Goal: Information Seeking & Learning: Learn about a topic

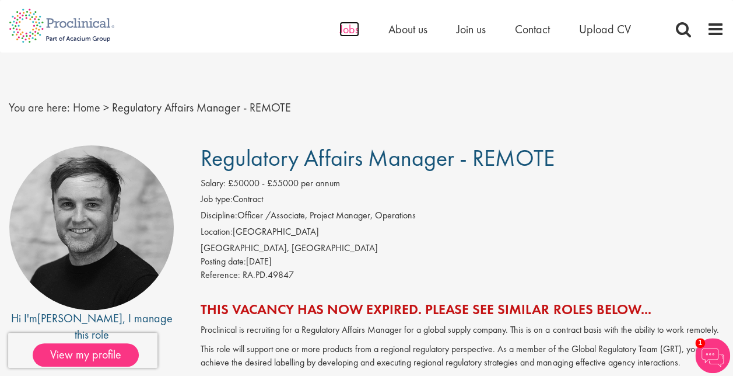
click at [346, 22] on span "Jobs" at bounding box center [349, 29] width 20 height 15
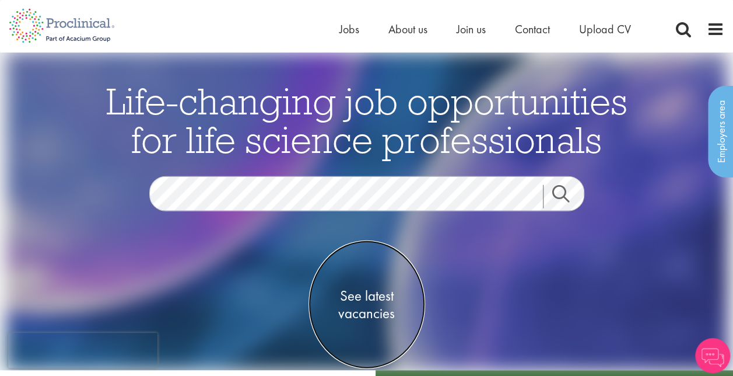
click at [362, 318] on span "See latest vacancies" at bounding box center [366, 304] width 117 height 35
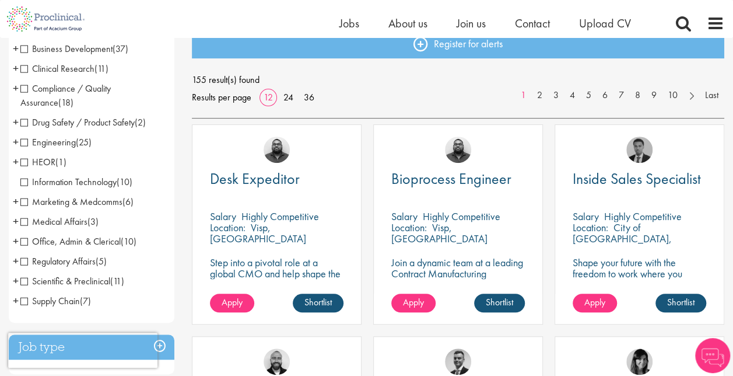
scroll to position [140, 0]
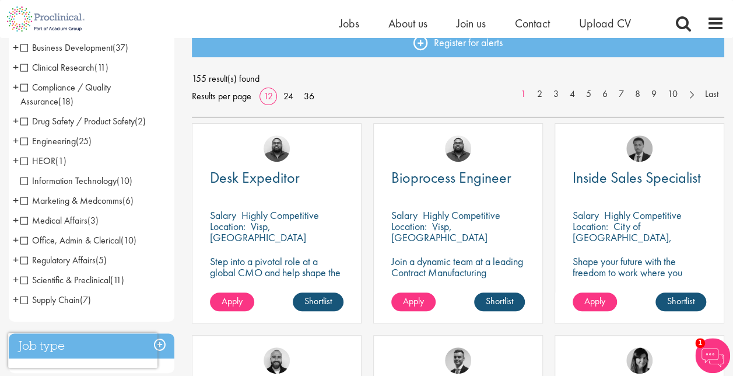
click at [19, 87] on li "Compliance / Quality Assurance (18) - + Senior/Director & VP (1) Good Manufactu…" at bounding box center [92, 95] width 166 height 34
click at [24, 87] on span "Compliance / Quality Assurance" at bounding box center [65, 94] width 90 height 26
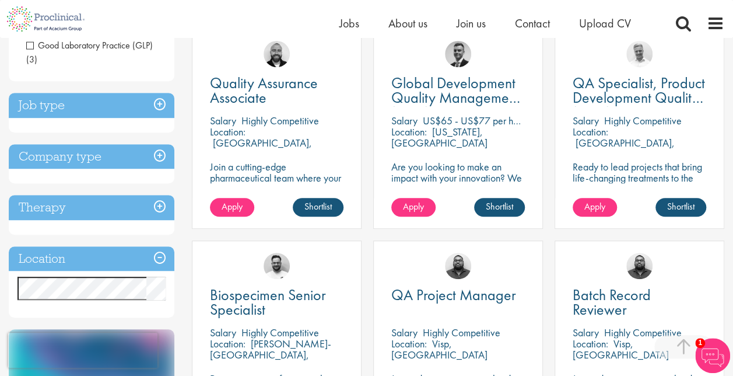
scroll to position [233, 0]
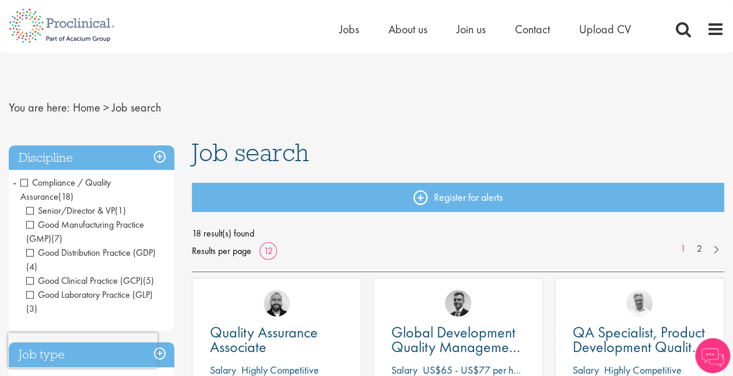
click at [26, 180] on span "Compliance / Quality Assurance" at bounding box center [65, 189] width 90 height 26
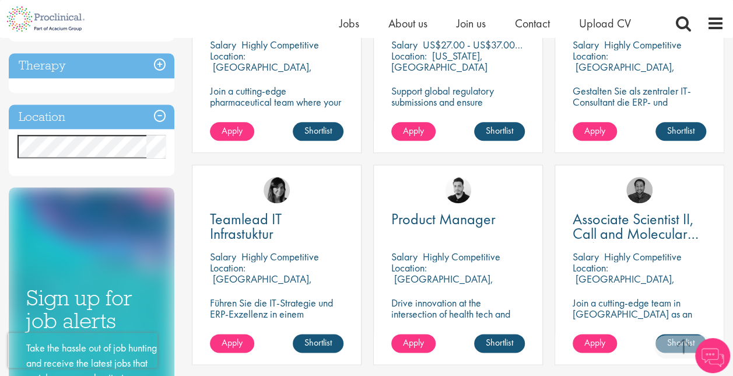
scroll to position [560, 0]
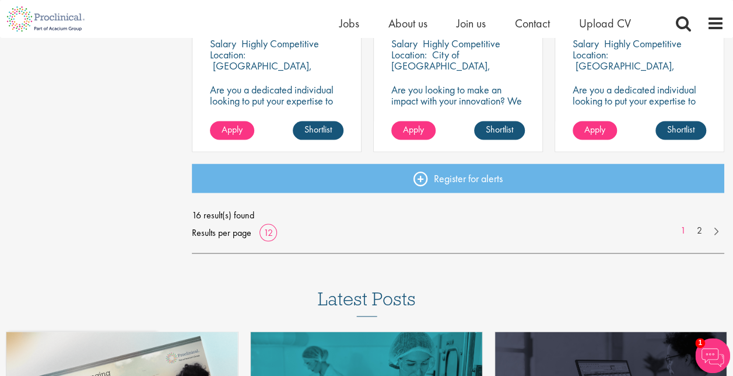
scroll to position [956, 0]
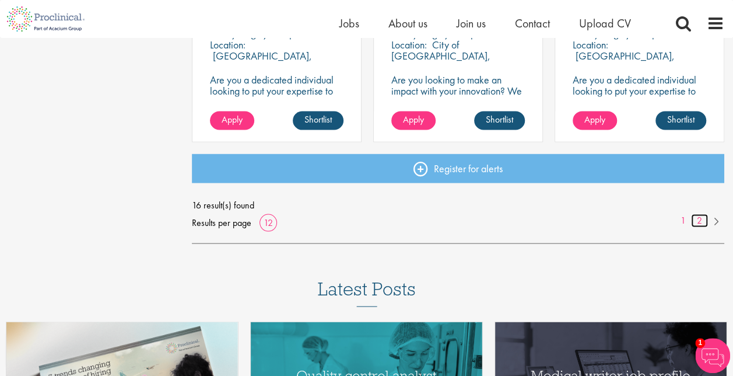
click at [699, 222] on link "2" at bounding box center [699, 219] width 17 height 13
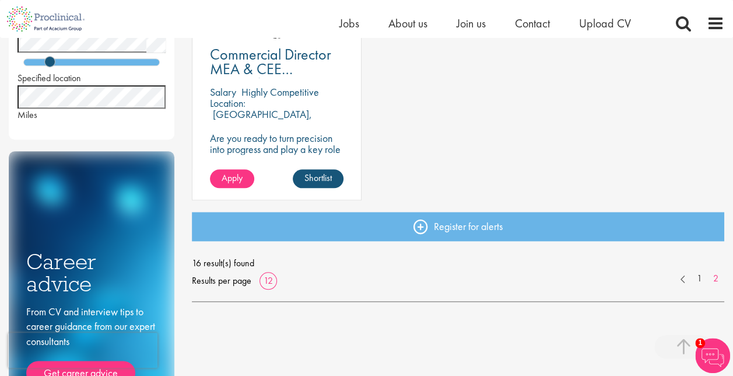
scroll to position [513, 0]
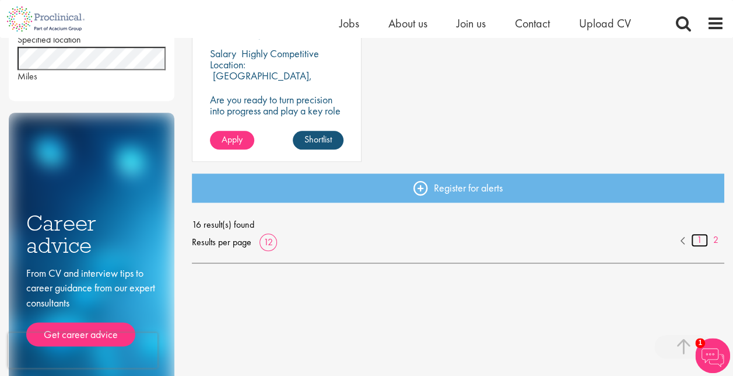
click at [696, 243] on link "1" at bounding box center [699, 239] width 17 height 13
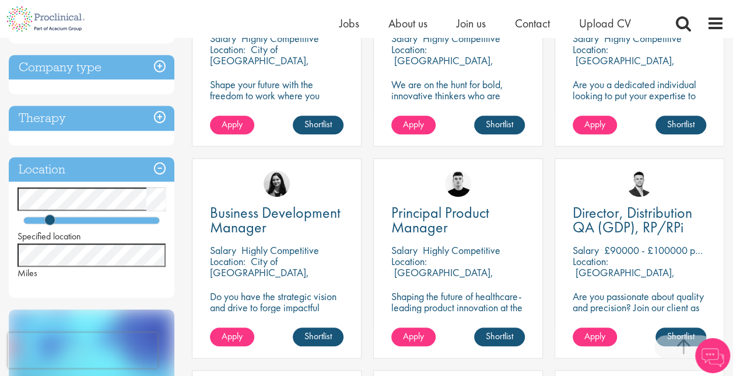
scroll to position [327, 0]
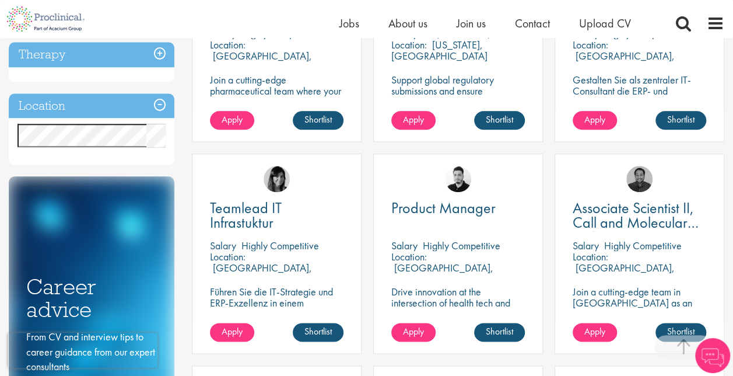
scroll to position [493, 0]
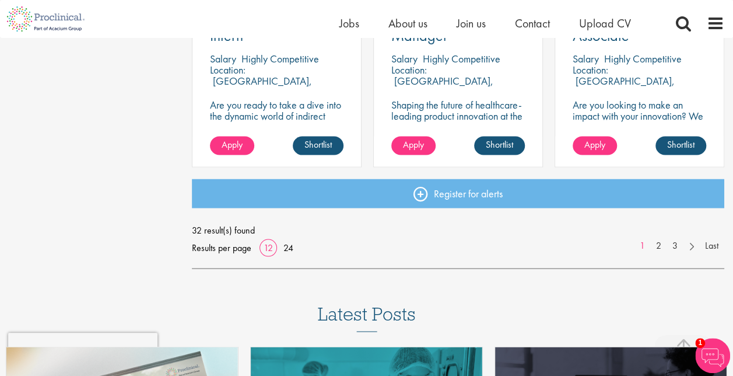
scroll to position [980, 0]
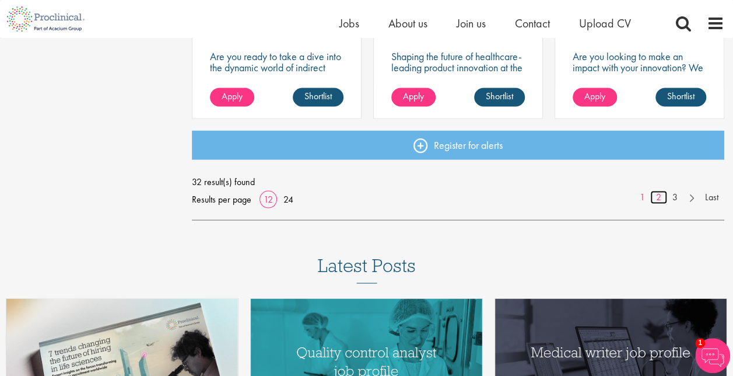
click at [658, 199] on link "2" at bounding box center [658, 196] width 17 height 13
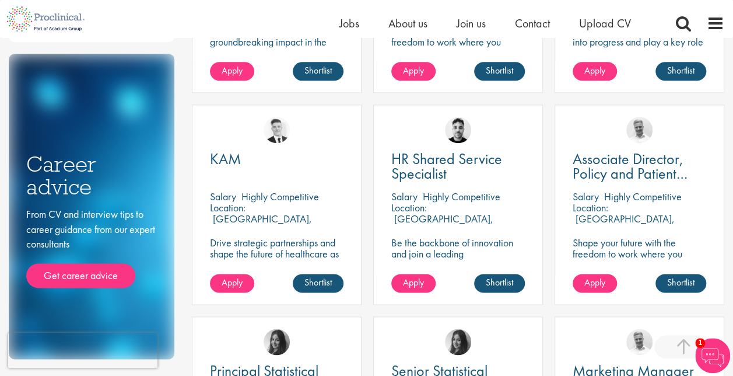
scroll to position [583, 0]
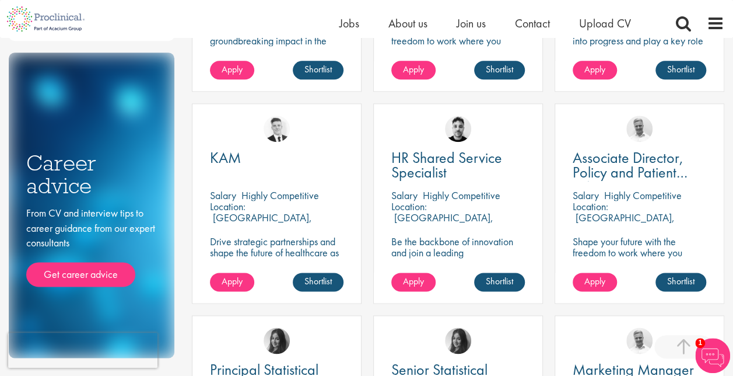
click at [653, 211] on p "Maidenhead, England" at bounding box center [624, 223] width 102 height 24
copy p "Maidenhead"
click at [184, 182] on div "Job search Register for alerts 32 result(s) found Results per page 12 24 1 2 3 …" at bounding box center [458, 82] width 550 height 1081
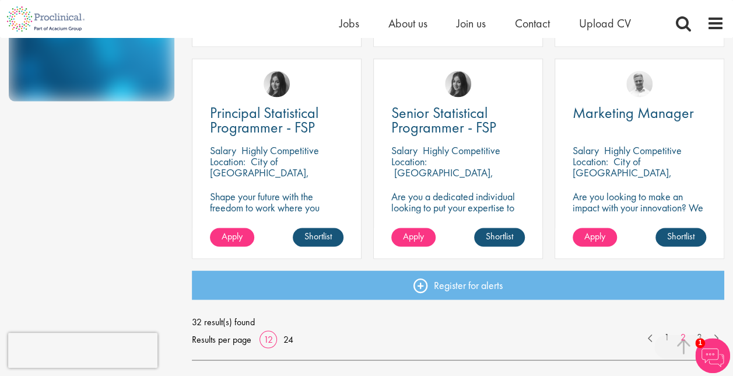
scroll to position [863, 0]
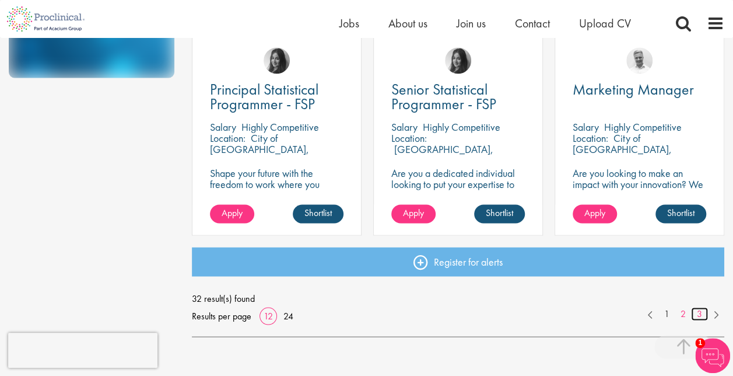
click at [695, 318] on link "3" at bounding box center [699, 313] width 17 height 13
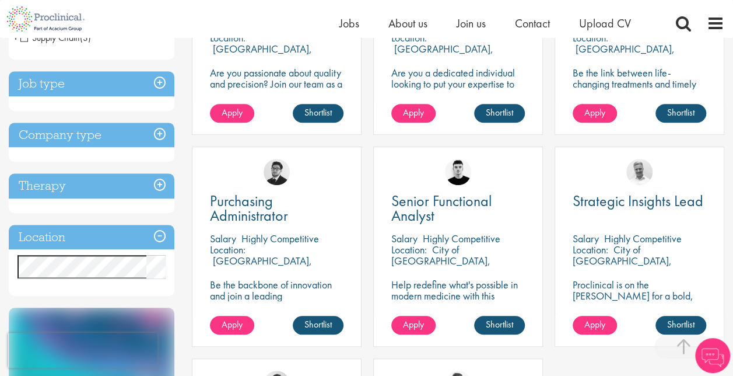
scroll to position [657, 0]
